Goal: Find specific page/section: Find specific page/section

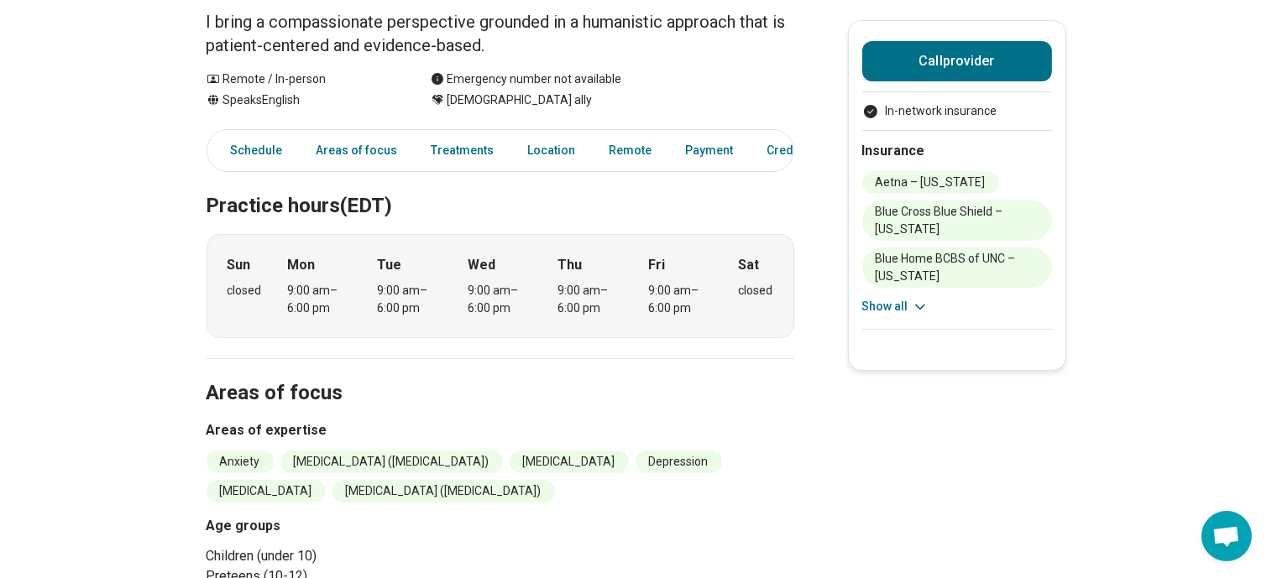
scroll to position [188, 0]
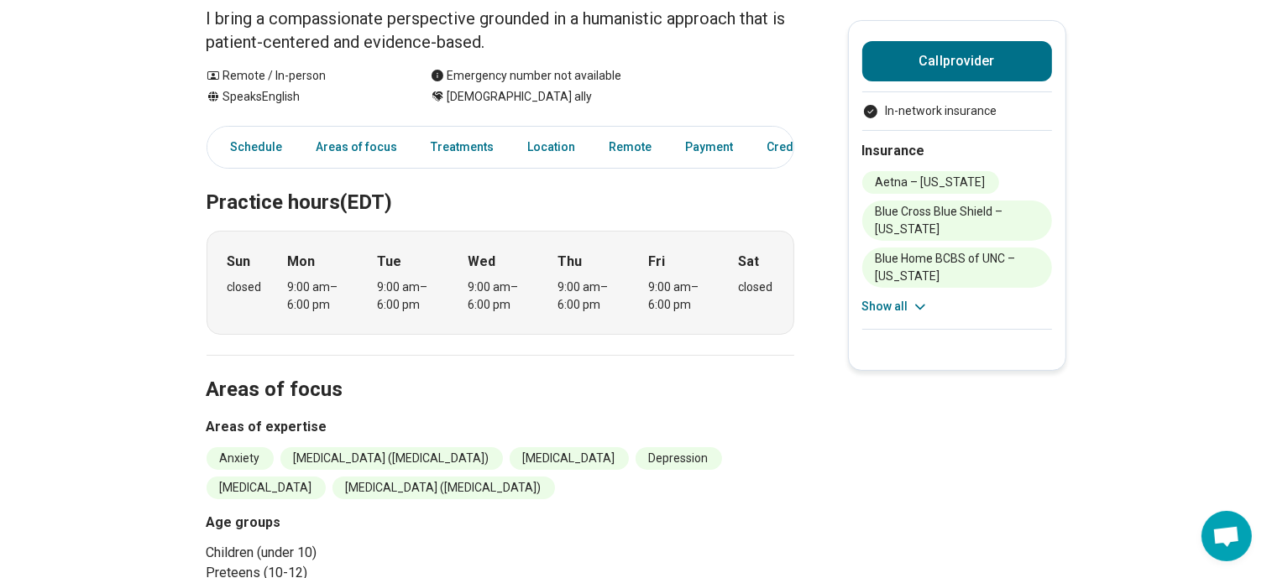
drag, startPoint x: 1274, startPoint y: 113, endPoint x: 1276, endPoint y: 154, distance: 40.4
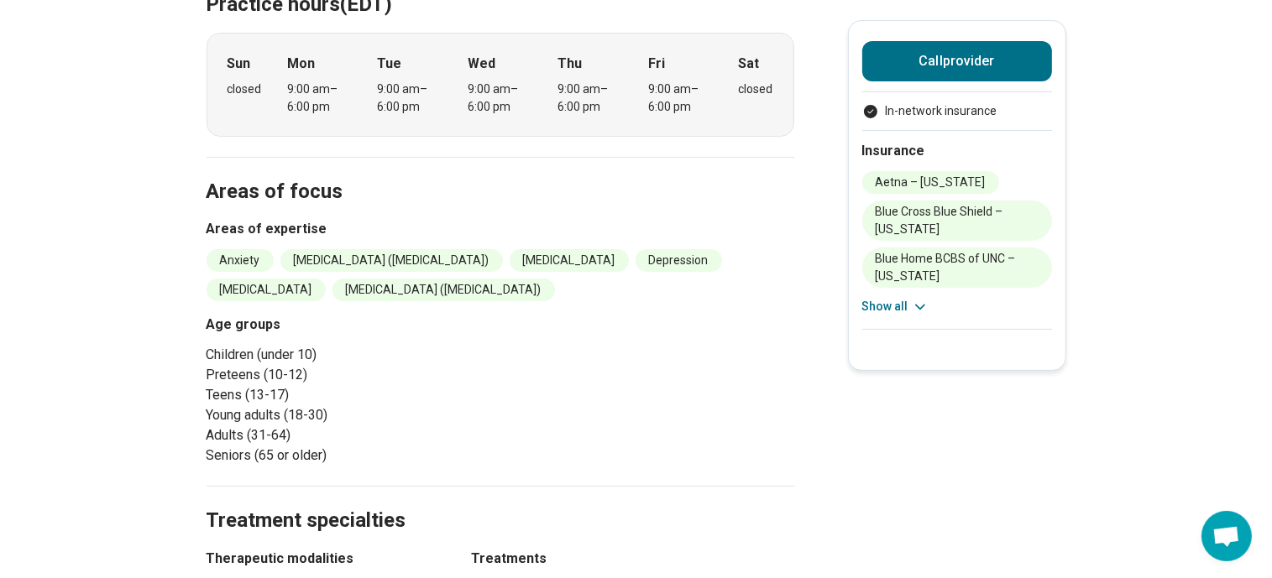
scroll to position [0, 0]
